Goal: Task Accomplishment & Management: Use online tool/utility

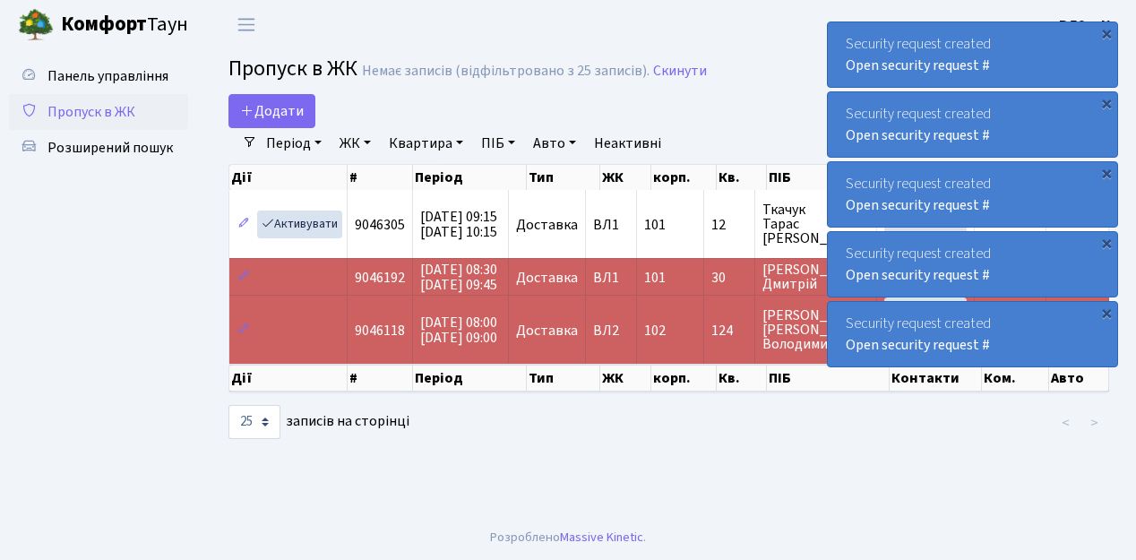
select select "25"
click at [104, 109] on span "Пропуск в ЖК" at bounding box center [91, 112] width 88 height 20
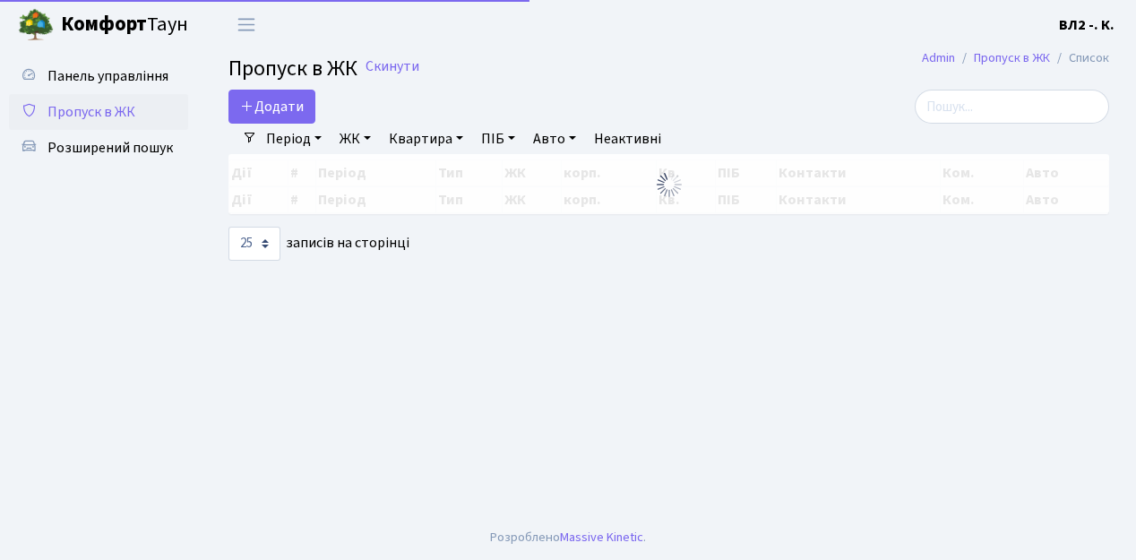
select select "25"
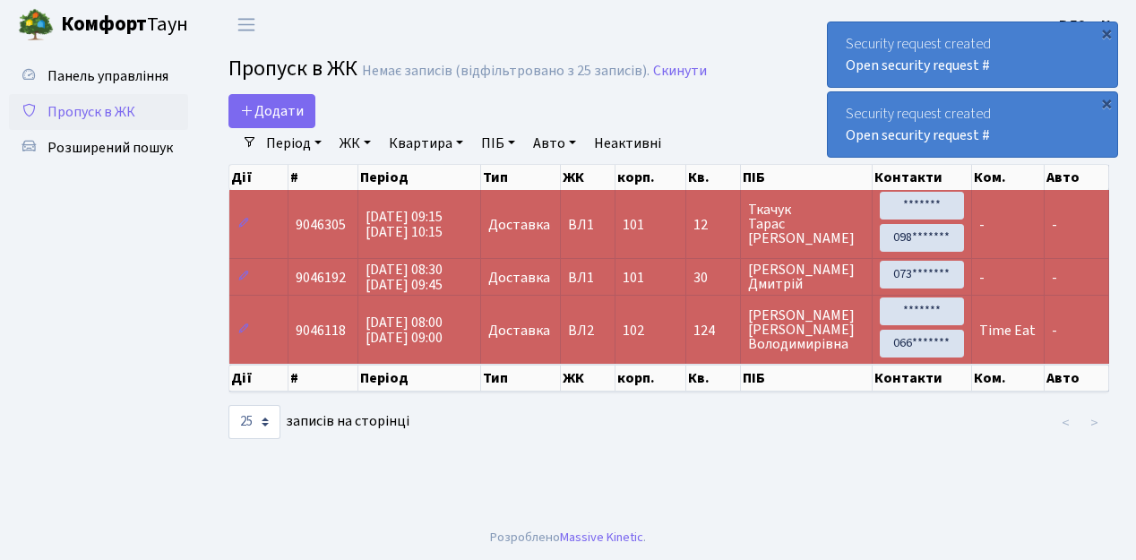
click at [97, 116] on span "Пропуск в ЖК" at bounding box center [91, 112] width 88 height 20
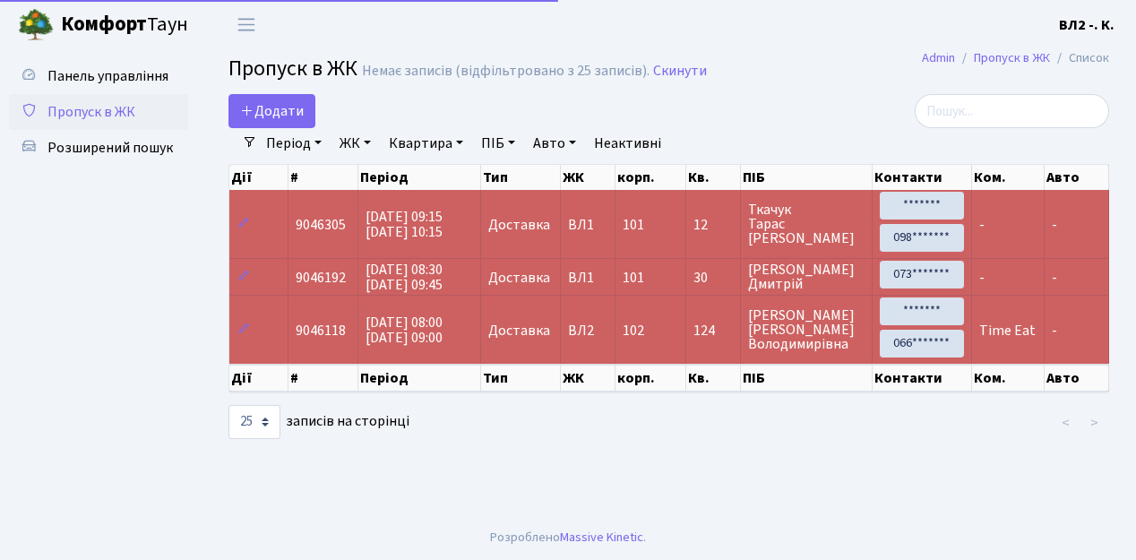
select select "25"
